Goal: Task Accomplishment & Management: Manage account settings

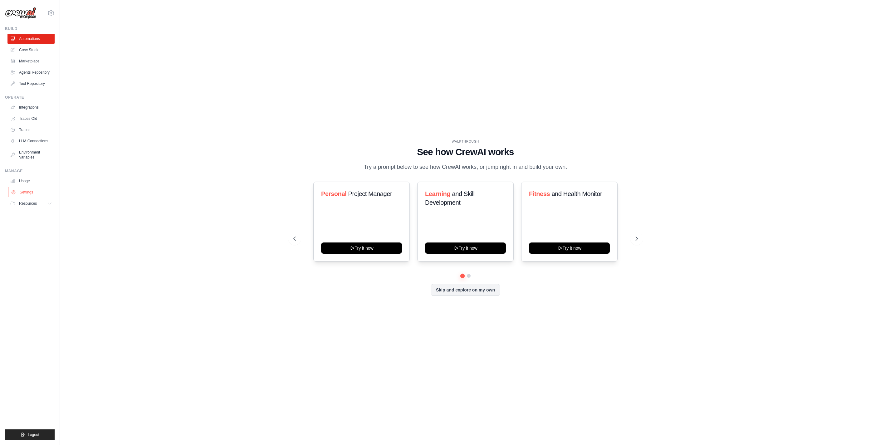
click at [40, 191] on link "Settings" at bounding box center [31, 192] width 47 height 10
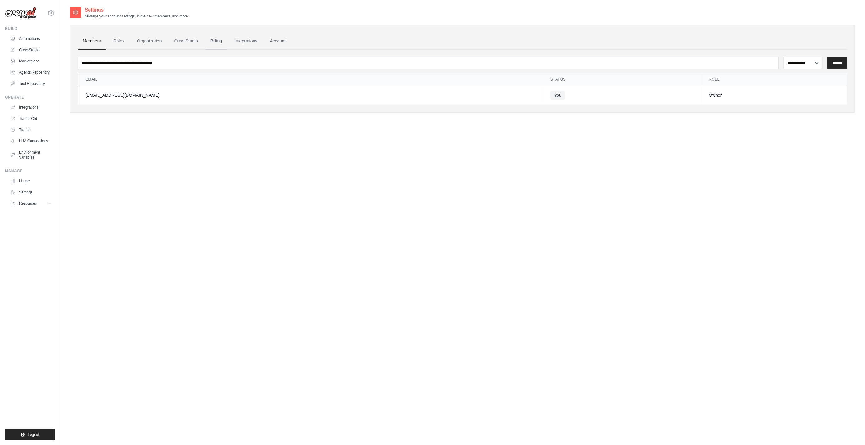
click at [219, 38] on link "Billing" at bounding box center [217, 41] width 22 height 17
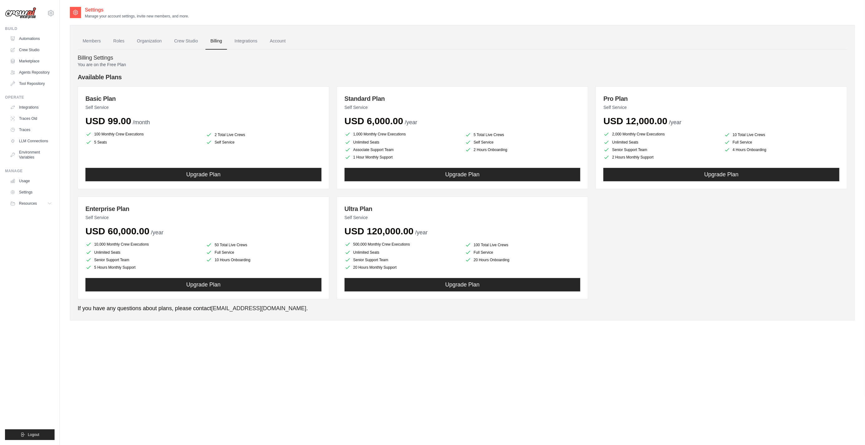
click at [17, 22] on div "[EMAIL_ADDRESS][DOMAIN_NAME] Settings Build Automations" at bounding box center [30, 222] width 60 height 445
click at [19, 16] on img at bounding box center [20, 13] width 31 height 12
click at [23, 12] on img at bounding box center [20, 13] width 31 height 12
